Goal: Task Accomplishment & Management: Manage account settings

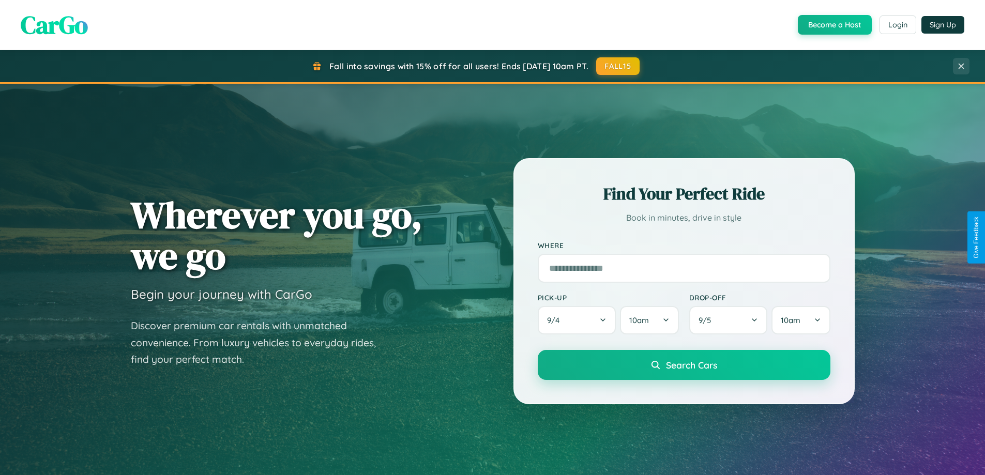
scroll to position [446, 0]
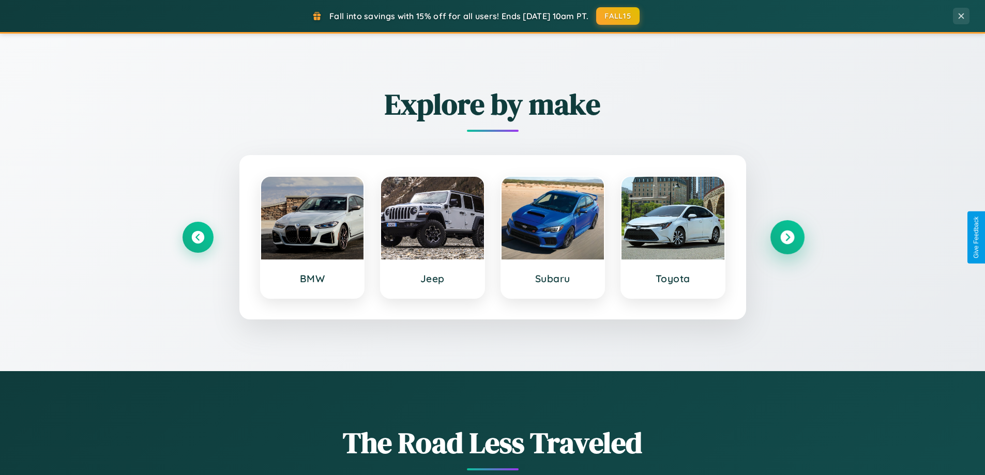
click at [787, 237] on icon at bounding box center [787, 238] width 14 height 14
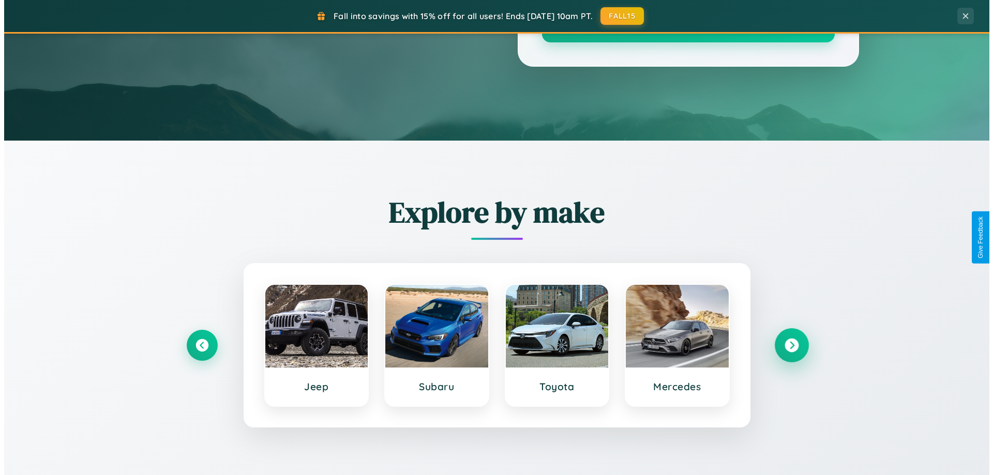
scroll to position [0, 0]
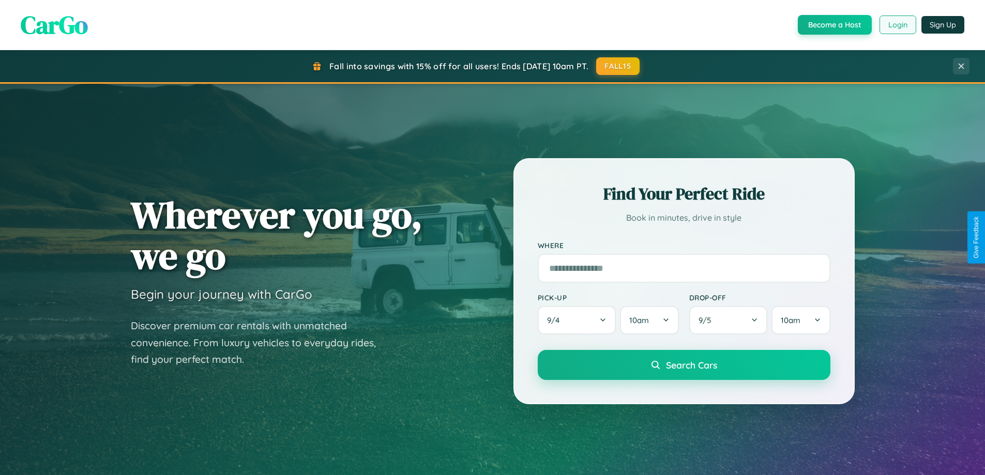
click at [897, 25] on button "Login" at bounding box center [897, 25] width 37 height 19
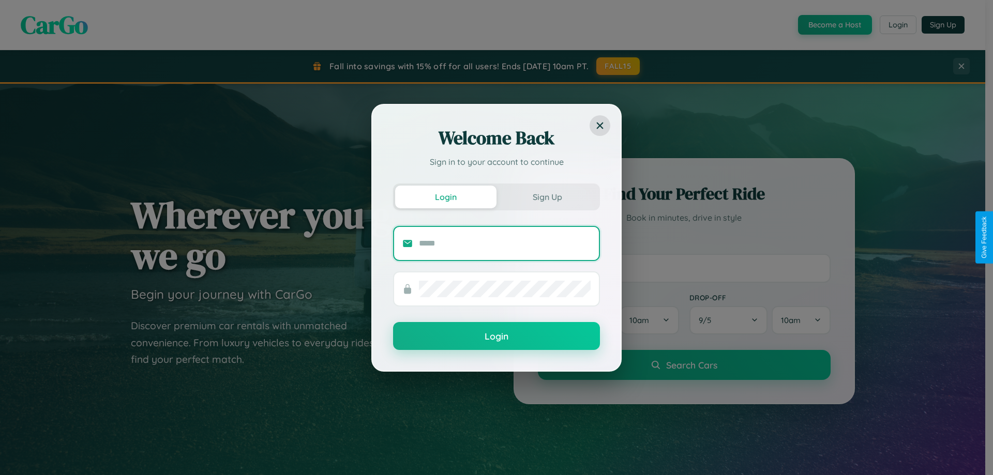
click at [505, 243] on input "text" at bounding box center [505, 243] width 172 height 17
type input "**********"
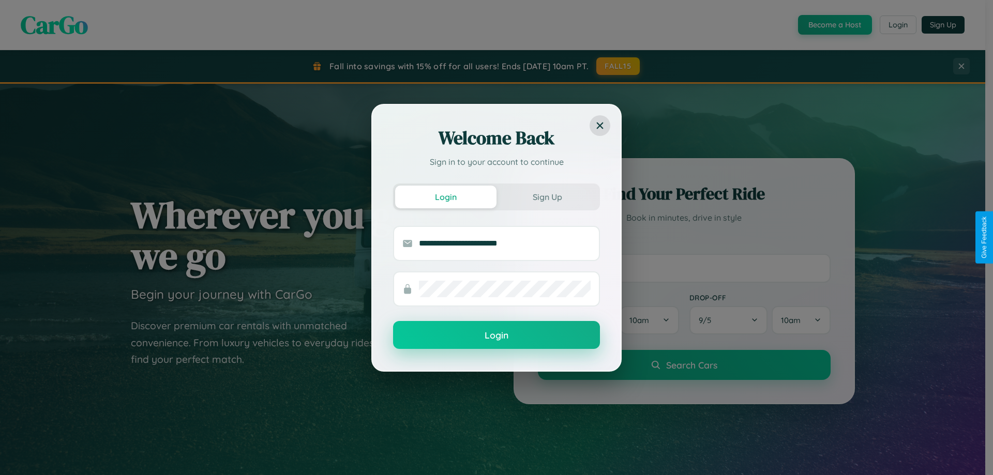
click at [496, 335] on button "Login" at bounding box center [496, 335] width 207 height 28
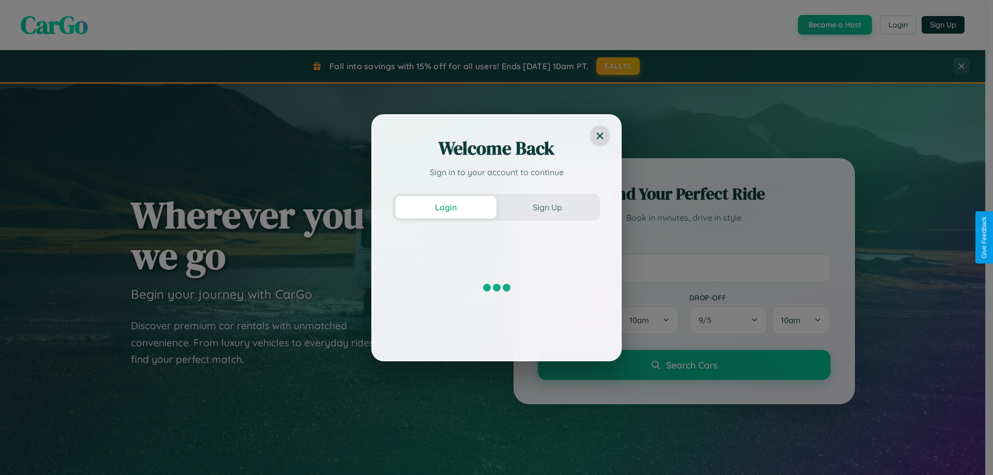
click at [833, 25] on div "Welcome Back Sign in to your account to continue Login Sign Up" at bounding box center [496, 237] width 993 height 475
click at [547, 207] on button "Sign Up" at bounding box center [546, 207] width 101 height 23
